Goal: Book appointment/travel/reservation

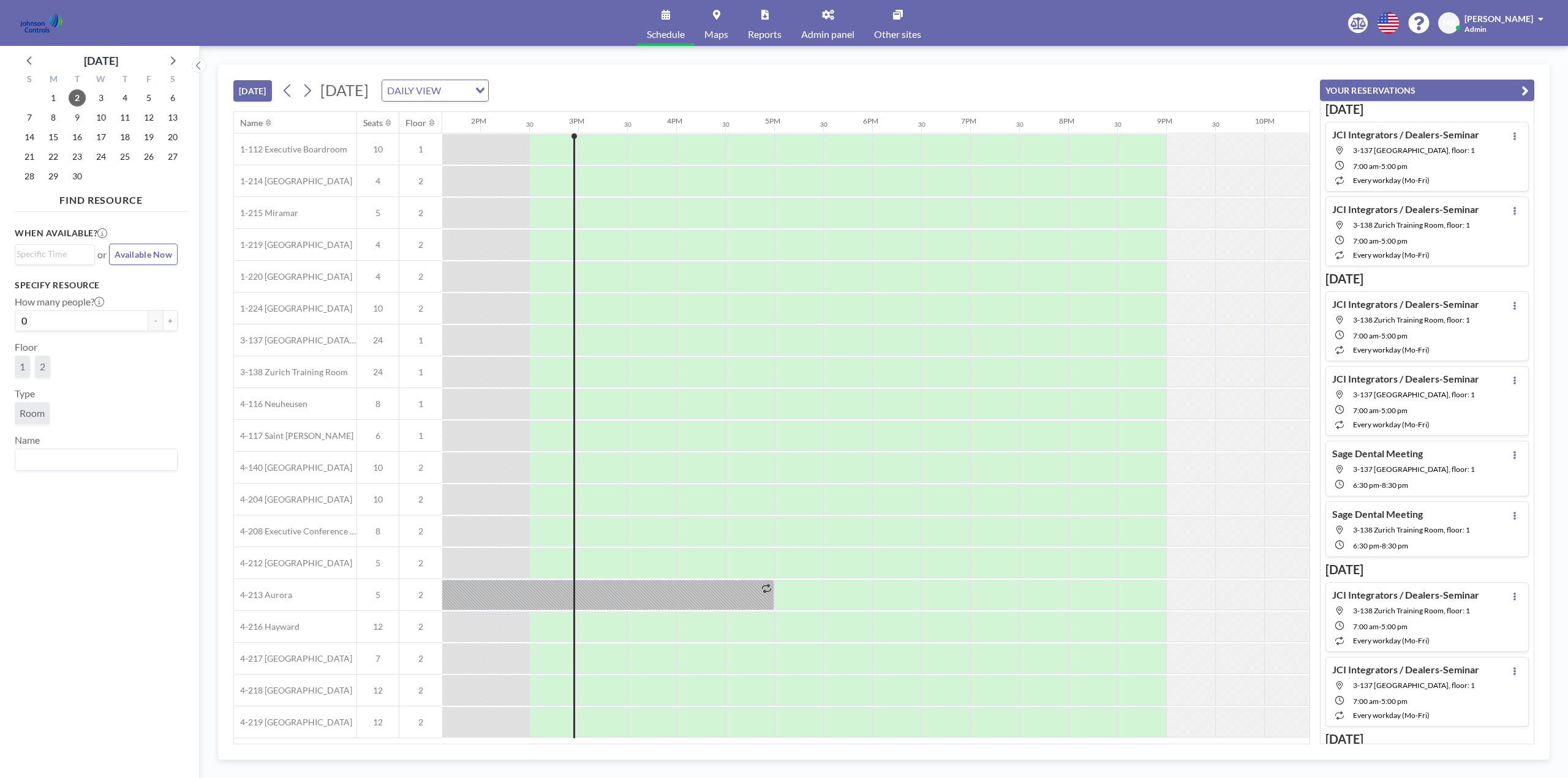
scroll to position [0, 1372]
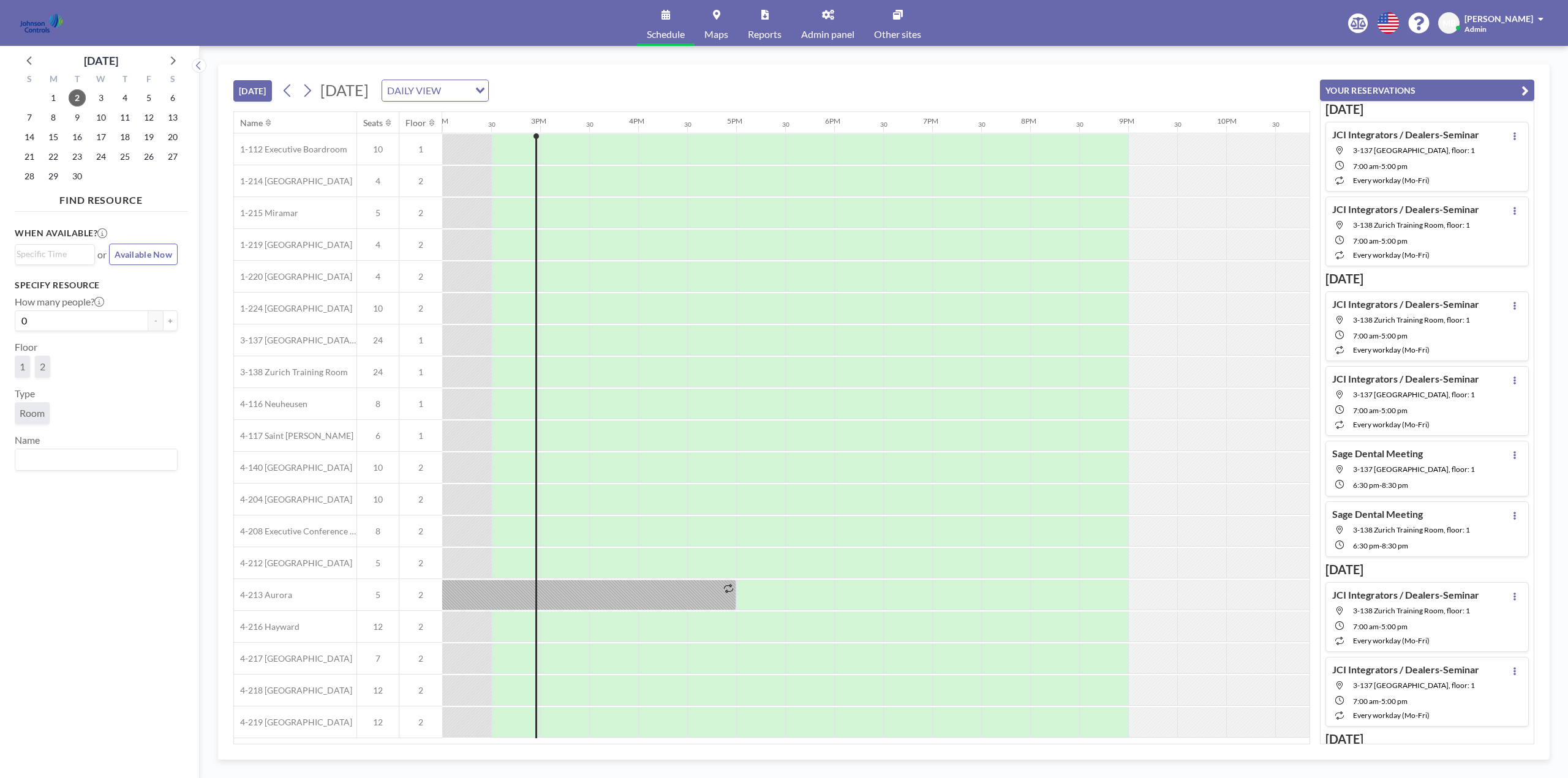
click at [1510, 15] on span "[PERSON_NAME]" at bounding box center [1499, 18] width 69 height 10
click at [1503, 82] on span "Log out" at bounding box center [1507, 83] width 28 height 12
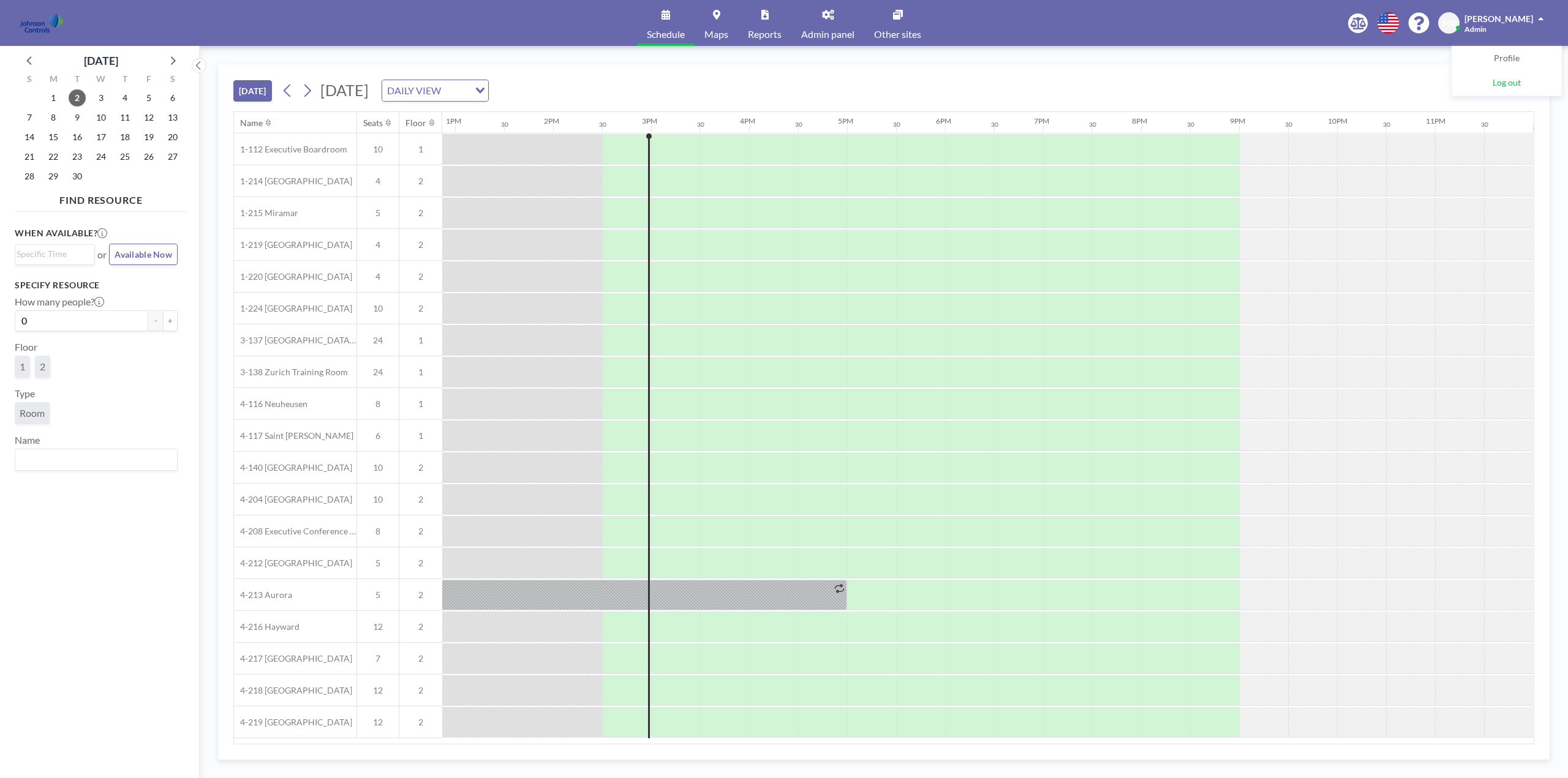
scroll to position [0, 1268]
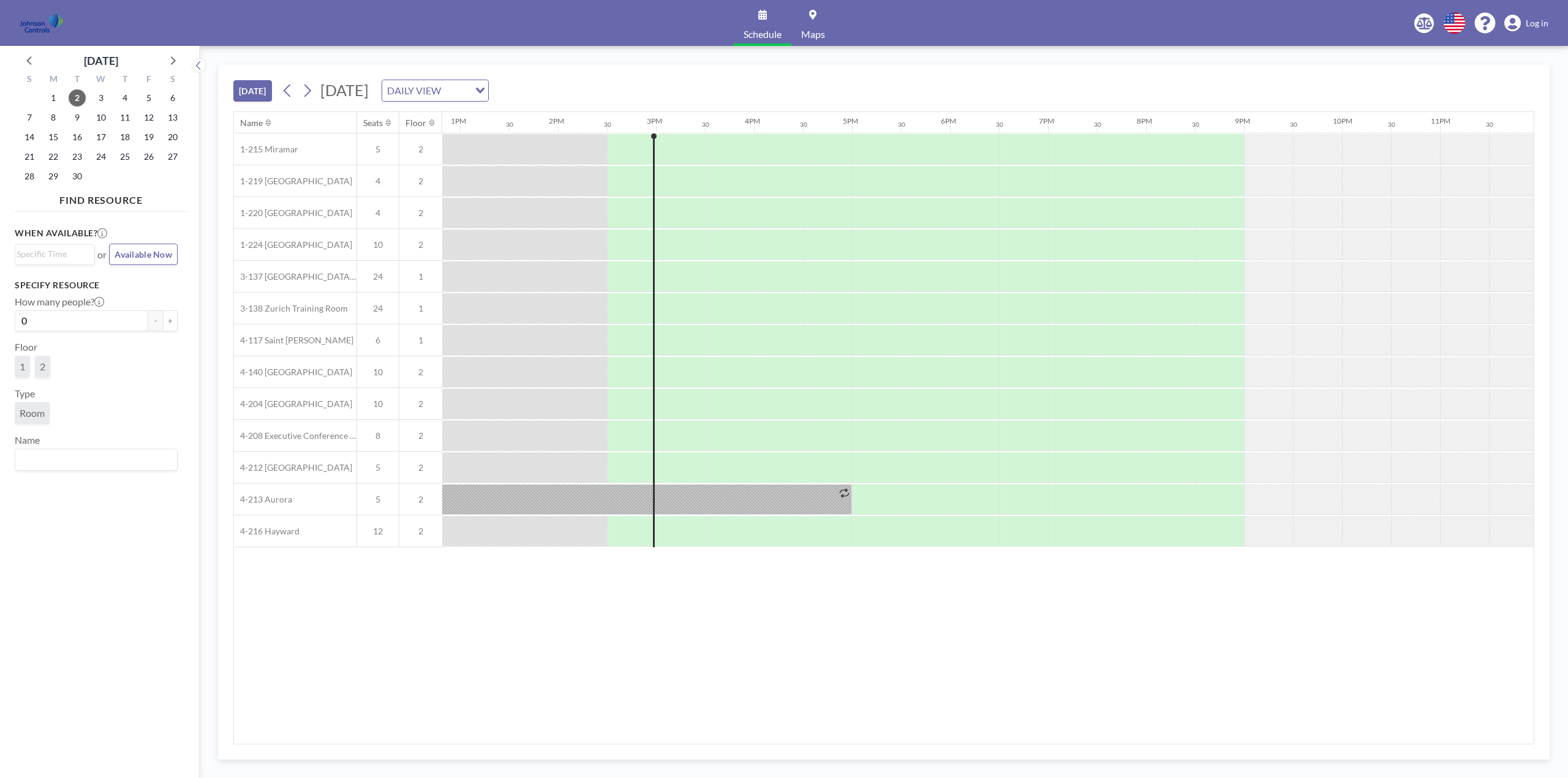
scroll to position [0, 1262]
click at [151, 140] on span "19" at bounding box center [149, 137] width 17 height 17
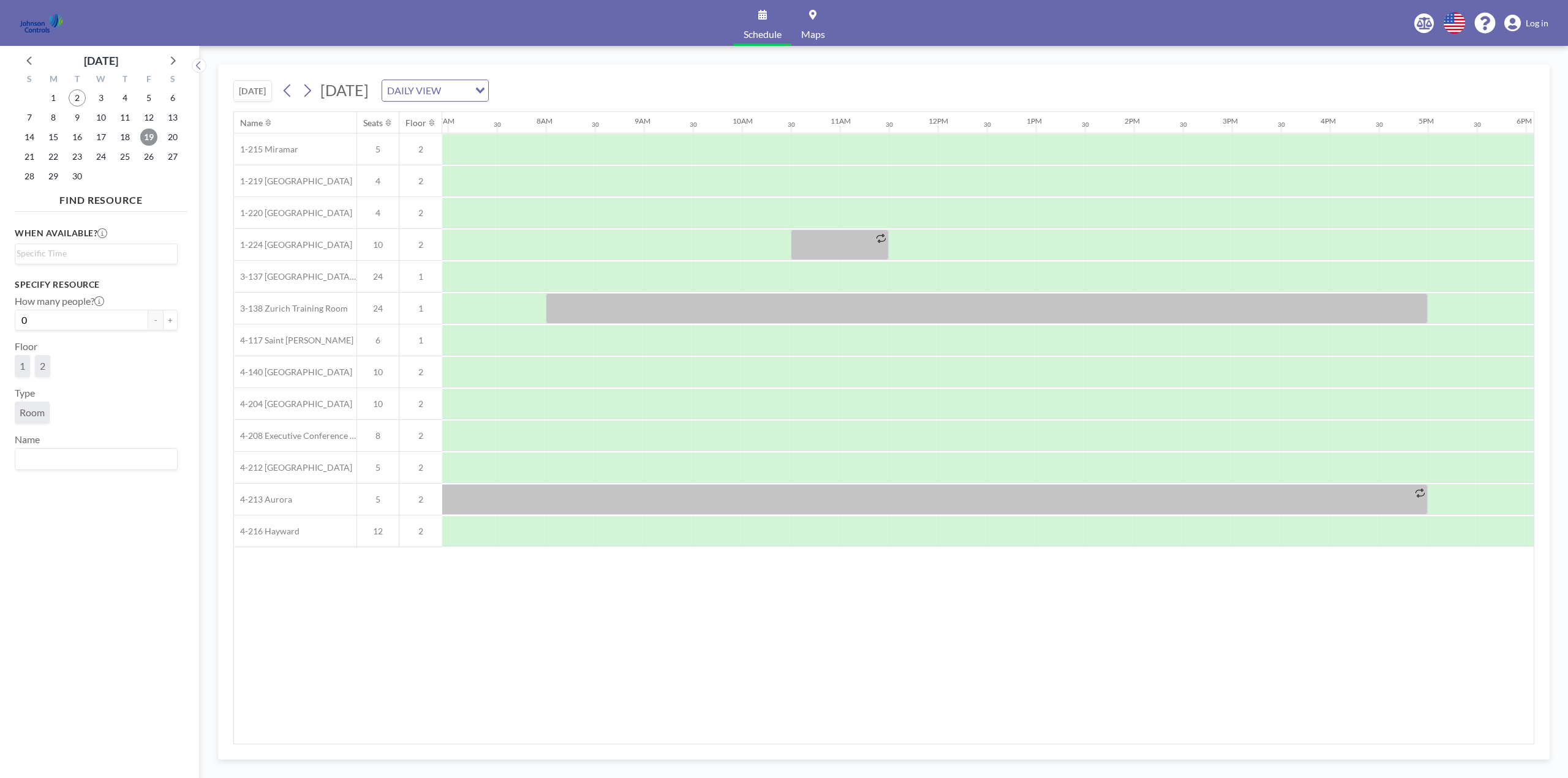
scroll to position [0, 735]
click at [172, 135] on span "20" at bounding box center [173, 137] width 17 height 17
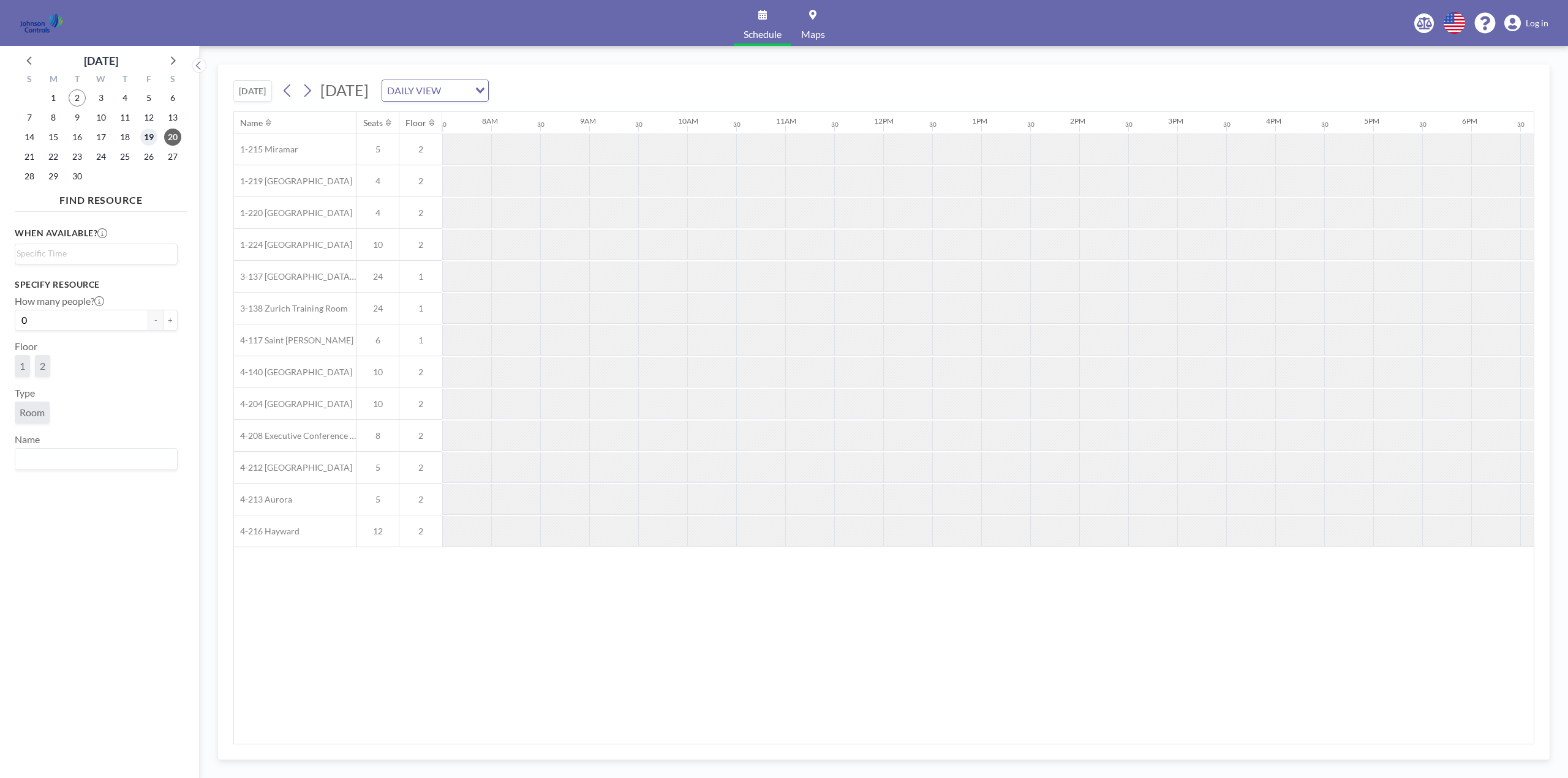
click at [150, 134] on span "19" at bounding box center [149, 137] width 17 height 17
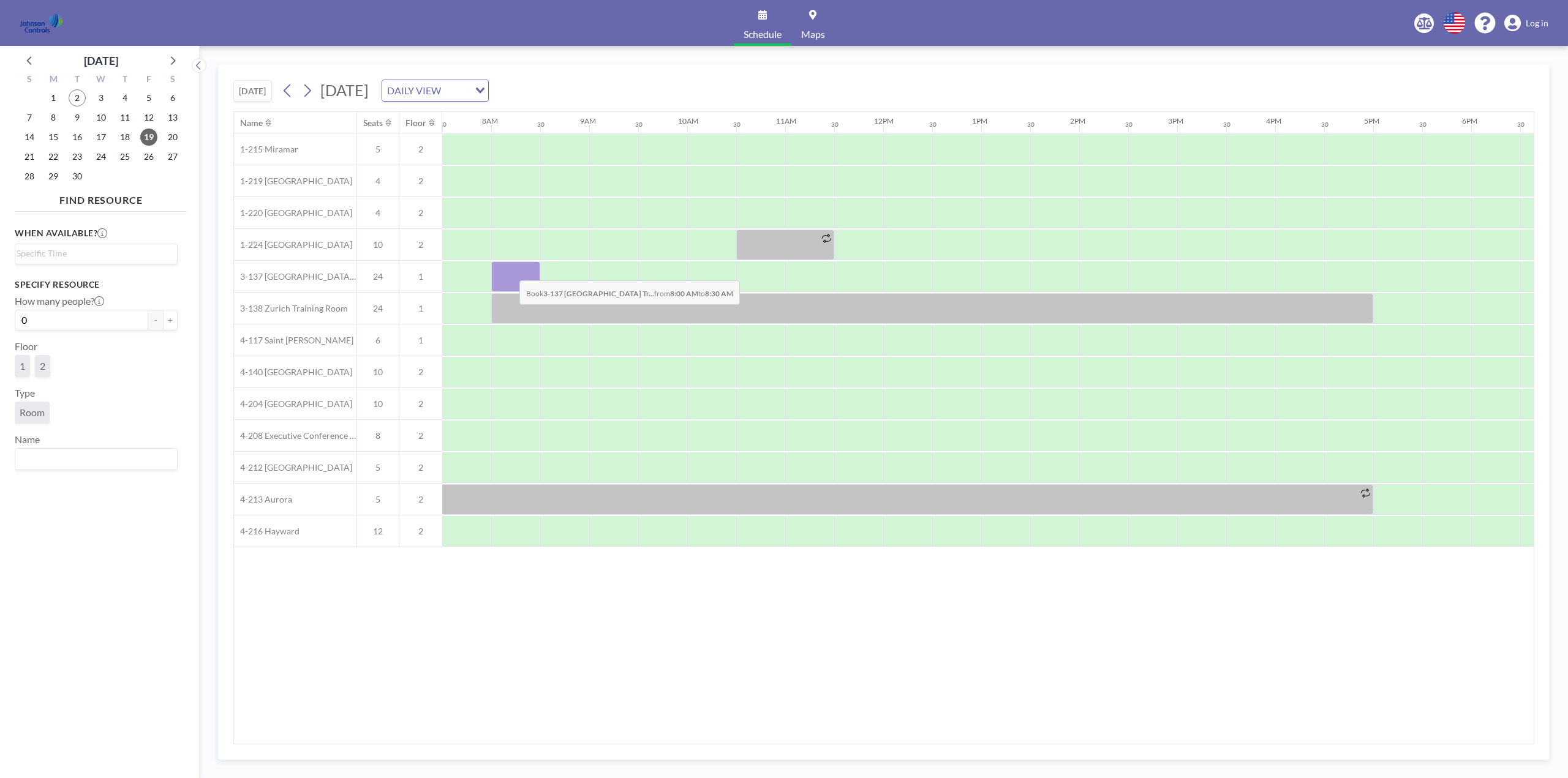
click at [510, 271] on div at bounding box center [516, 276] width 49 height 31
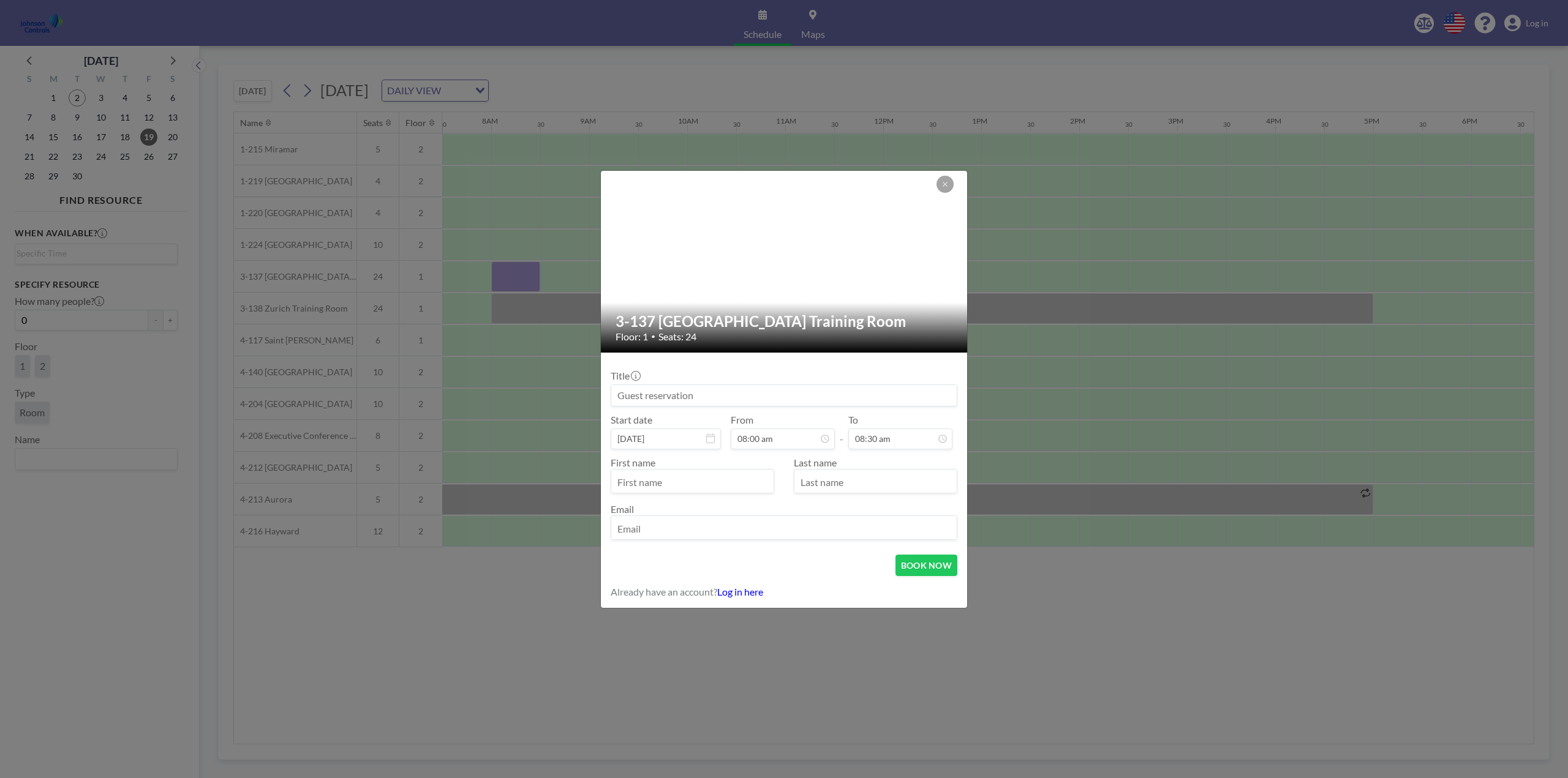
click at [686, 395] on input at bounding box center [783, 395] width 345 height 21
click at [945, 186] on icon at bounding box center [945, 185] width 7 height 7
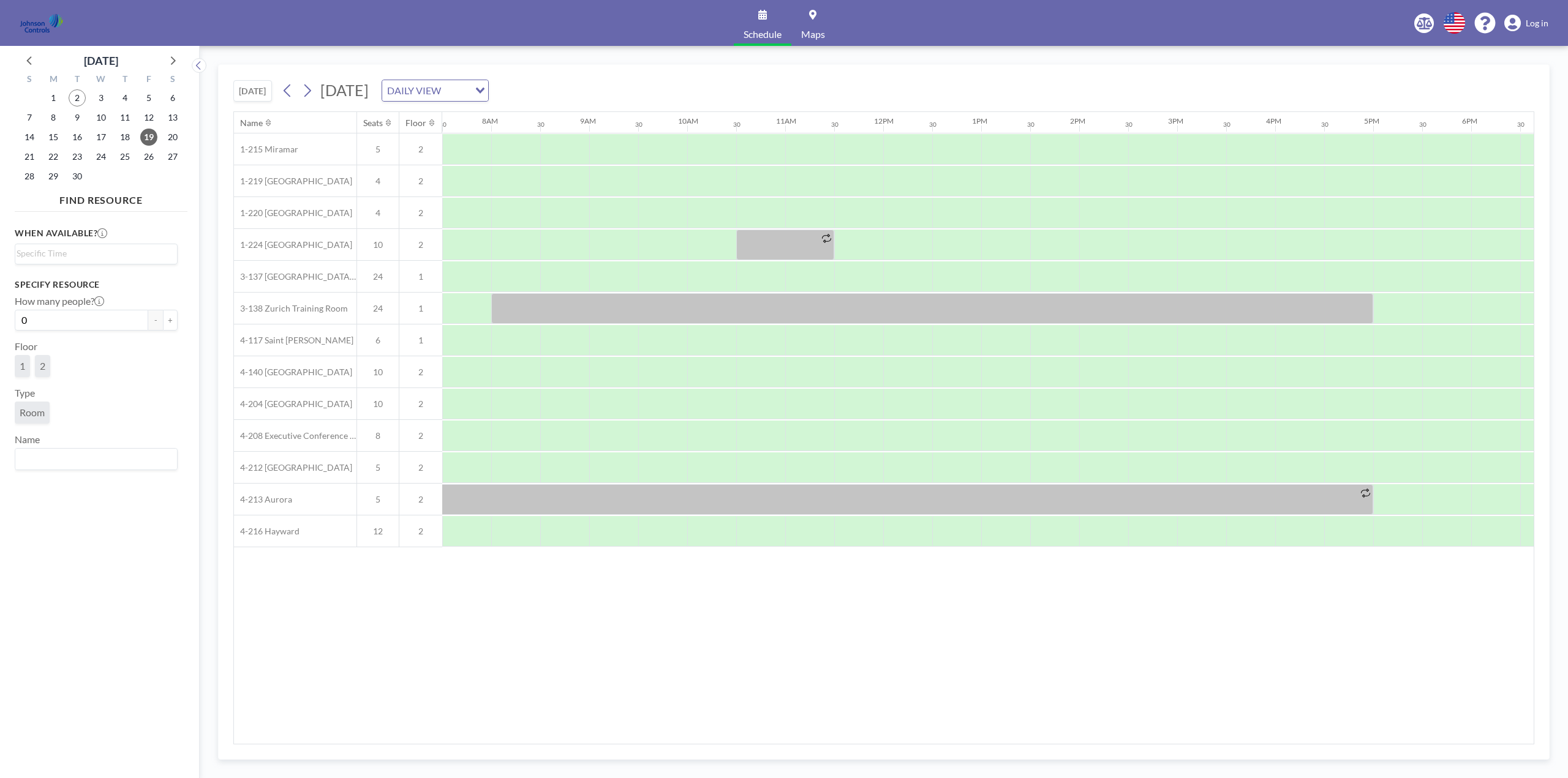
click at [1539, 20] on span "Log in" at bounding box center [1537, 23] width 23 height 11
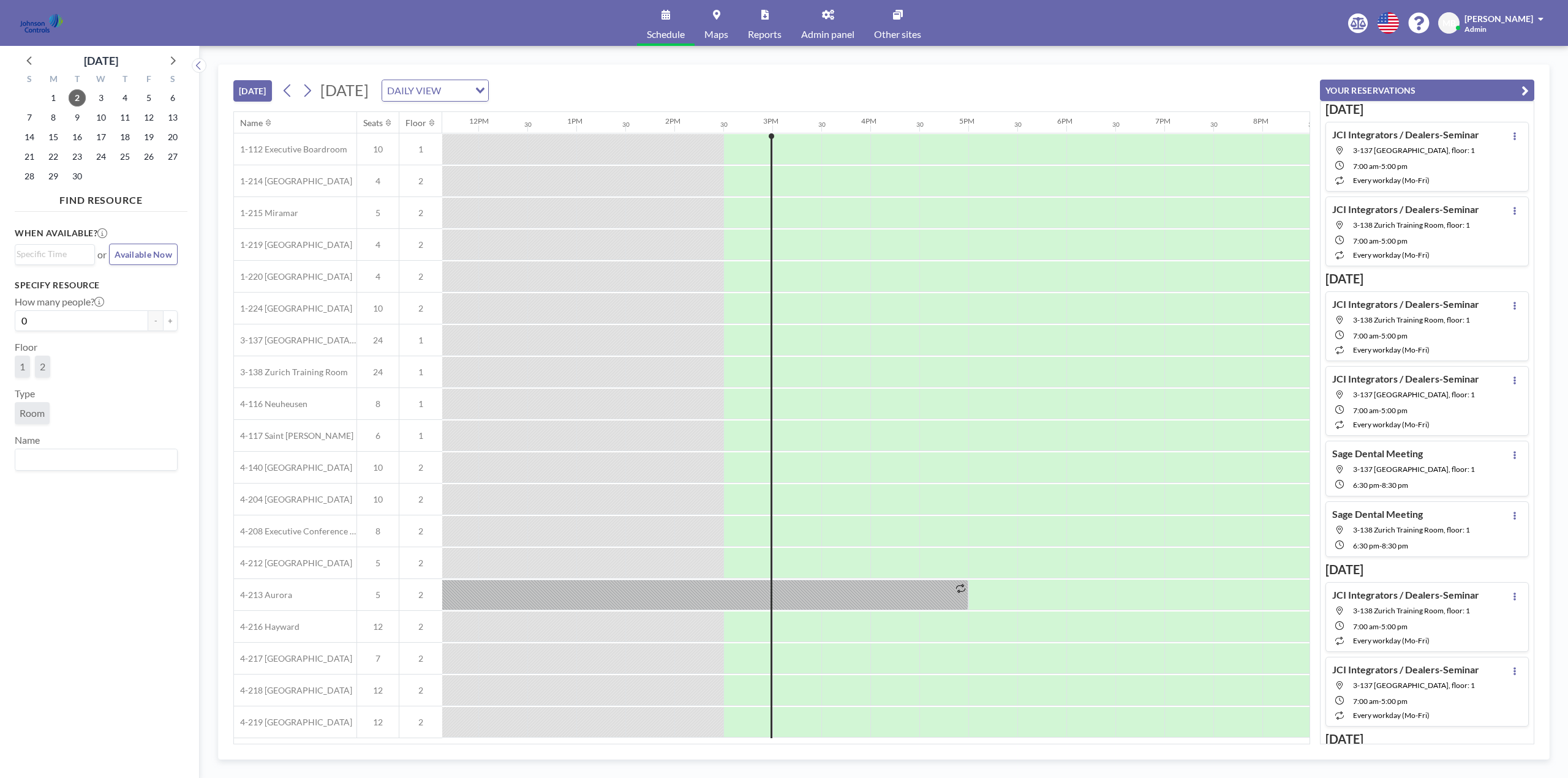
scroll to position [0, 1372]
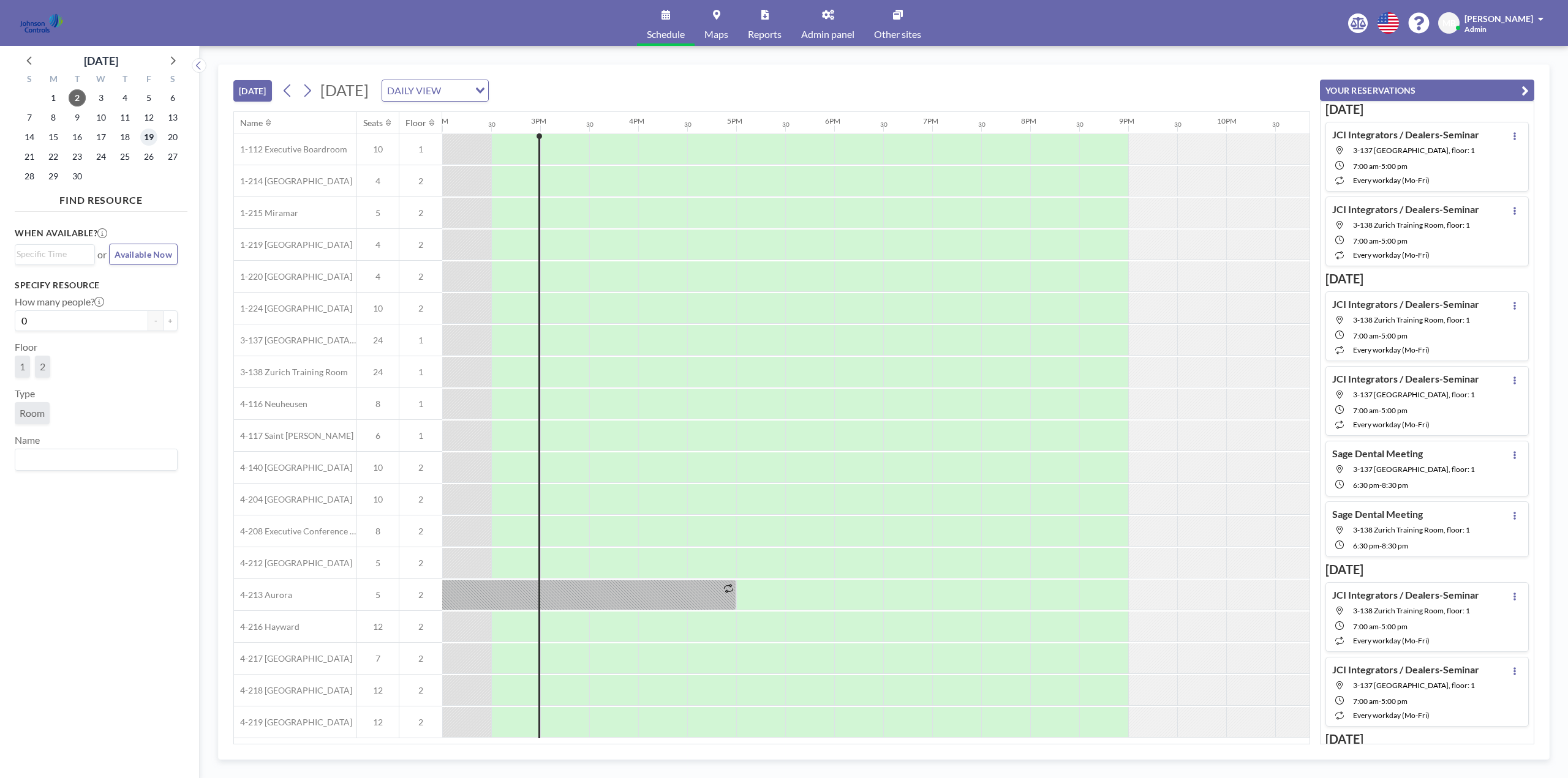
click at [151, 139] on span "19" at bounding box center [149, 137] width 17 height 17
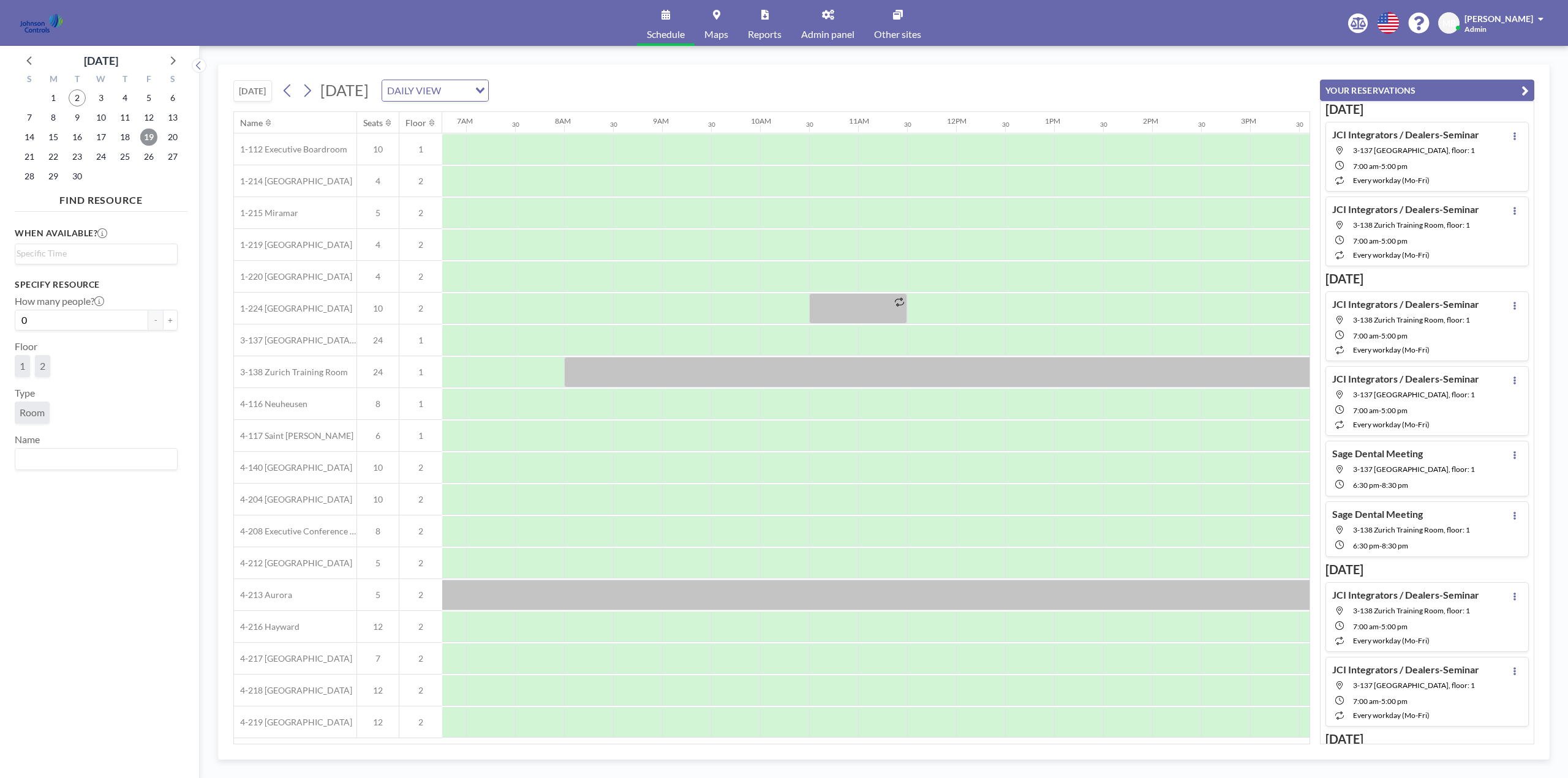
scroll to position [0, 735]
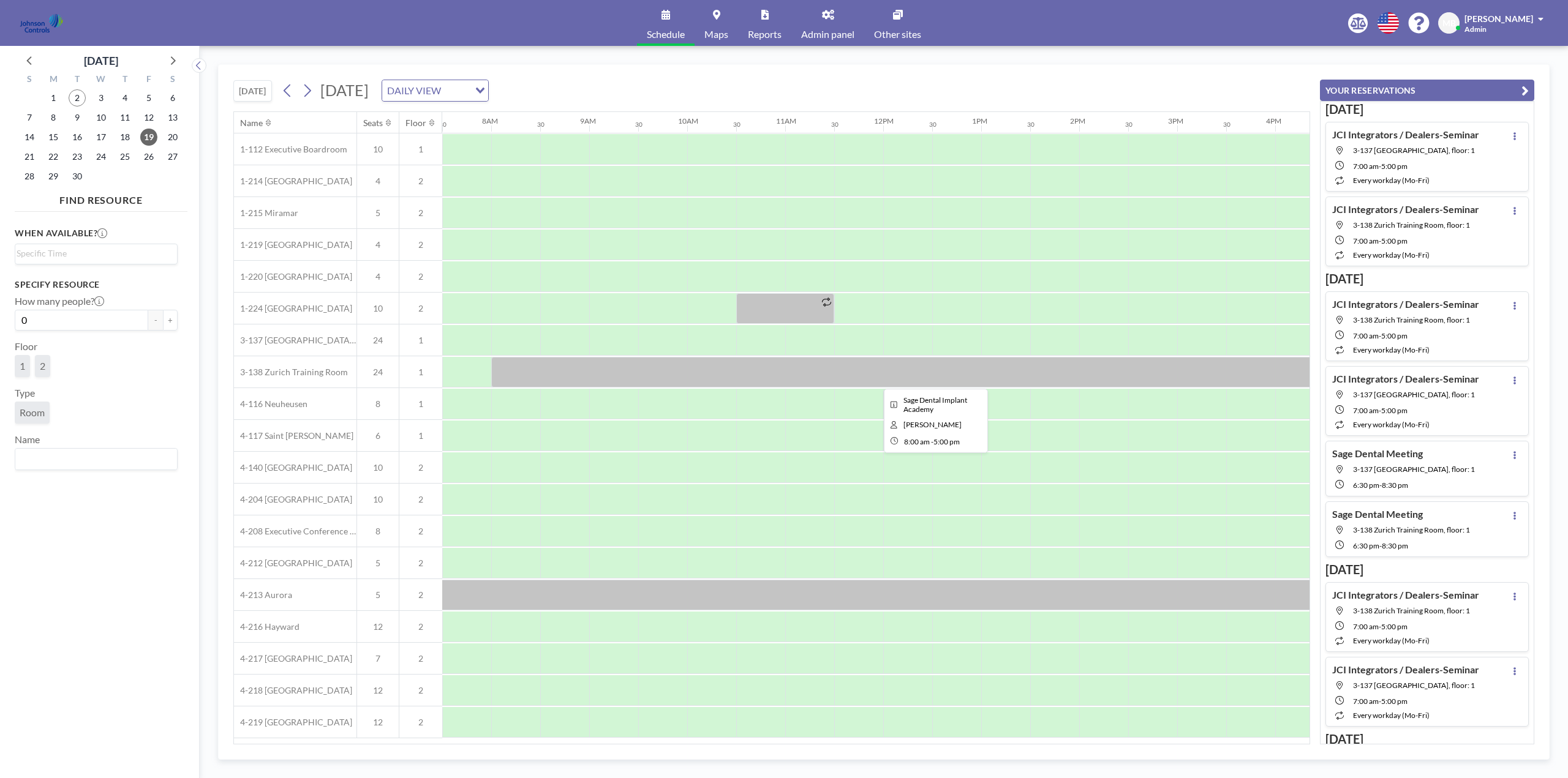
click at [695, 365] on div at bounding box center [932, 372] width 882 height 31
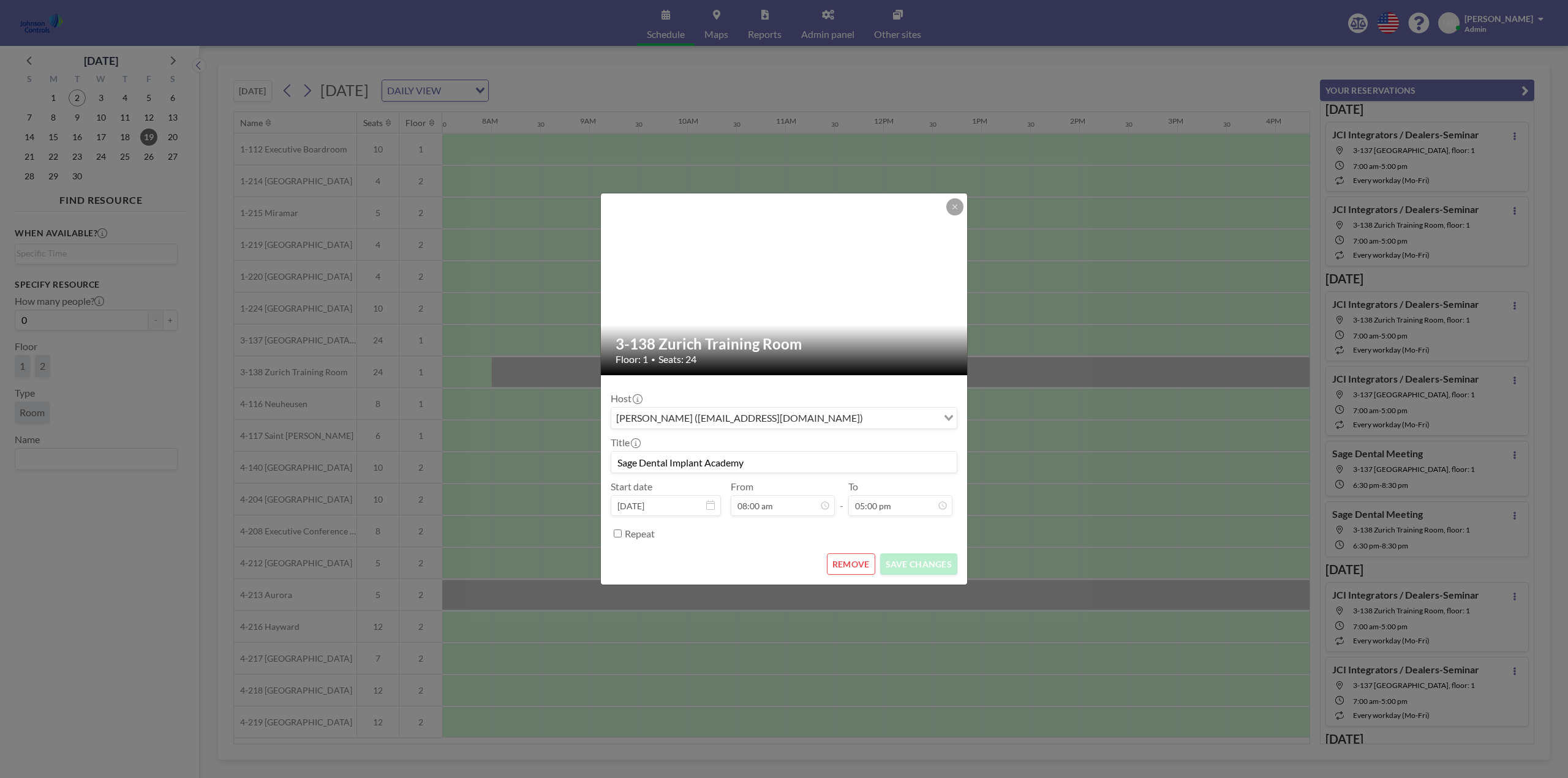
click at [617, 535] on input "Repeat" at bounding box center [617, 533] width 8 height 8
checkbox input "true"
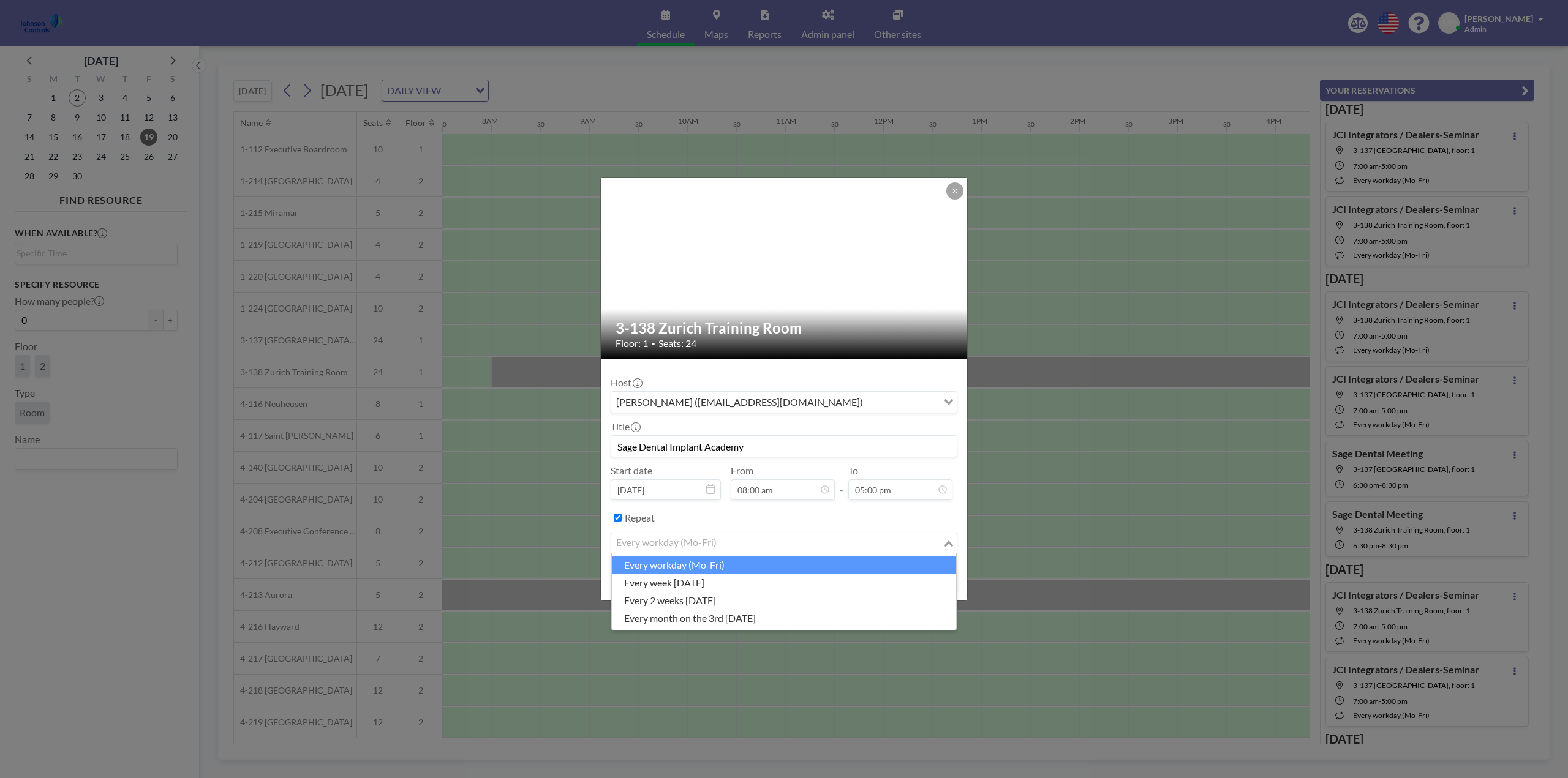
click at [948, 545] on icon "Search for option" at bounding box center [949, 544] width 9 height 6
click at [791, 507] on div "Host Xavier Ham (xavier.ham@cbre.com) Loading... Title Sage Dental Implant Acad…" at bounding box center [783, 464] width 347 height 191
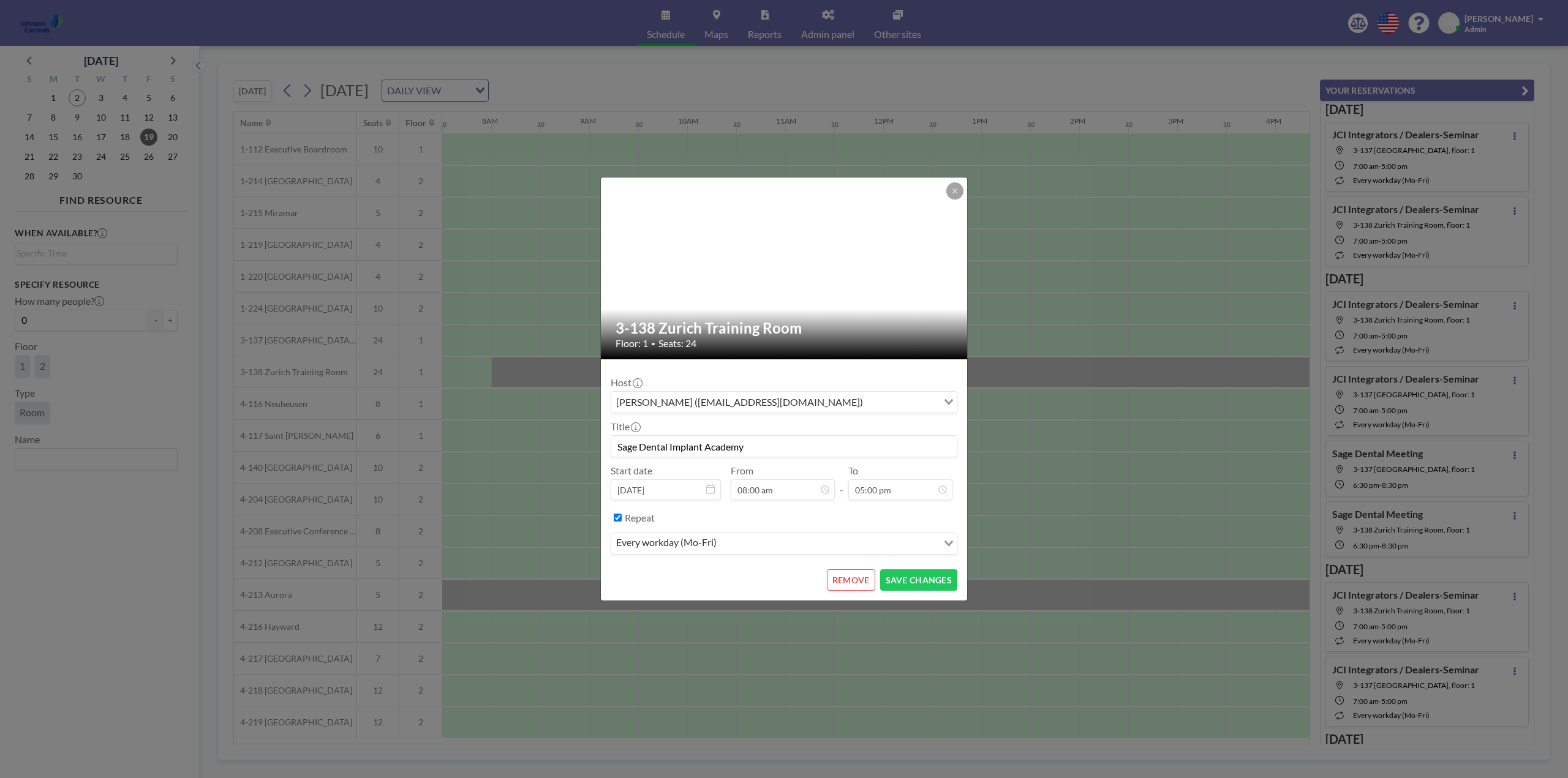
scroll to position [0, 0]
click at [959, 189] on button at bounding box center [955, 191] width 17 height 17
